Goal: Complete application form: Complete application form

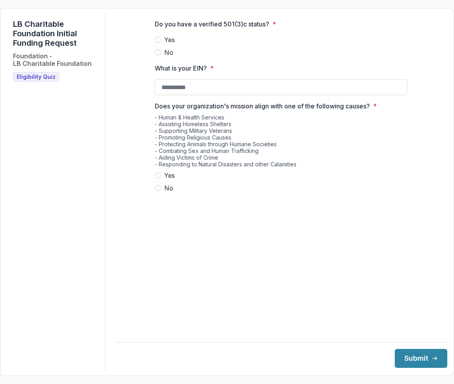
click at [40, 74] on span "Eligibility Quiz" at bounding box center [36, 77] width 39 height 7
click at [38, 76] on span "Eligibility Quiz" at bounding box center [36, 77] width 39 height 7
click at [161, 44] on label "Yes" at bounding box center [281, 39] width 253 height 9
click at [162, 95] on input "What is your EIN? *" at bounding box center [281, 87] width 253 height 16
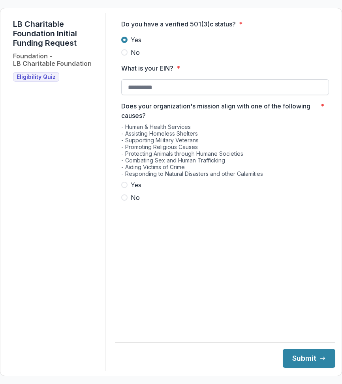
paste input
click at [137, 93] on input "What is your EIN? *" at bounding box center [225, 87] width 208 height 16
paste input
type input "**********"
click at [127, 188] on span at bounding box center [124, 185] width 6 height 6
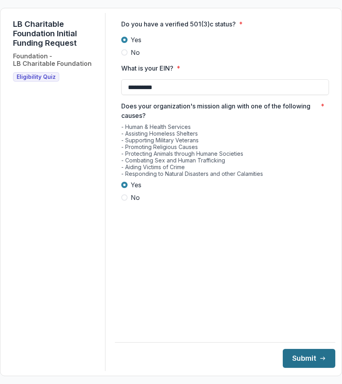
click at [299, 358] on button "Submit" at bounding box center [309, 358] width 52 height 19
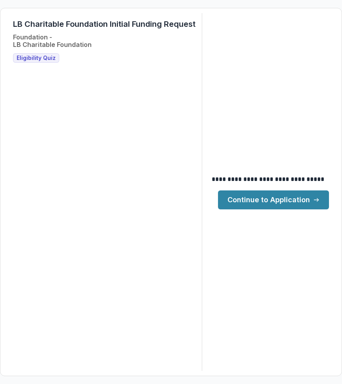
click at [272, 198] on link "Continue to Application" at bounding box center [273, 200] width 111 height 19
